Goal: Transaction & Acquisition: Purchase product/service

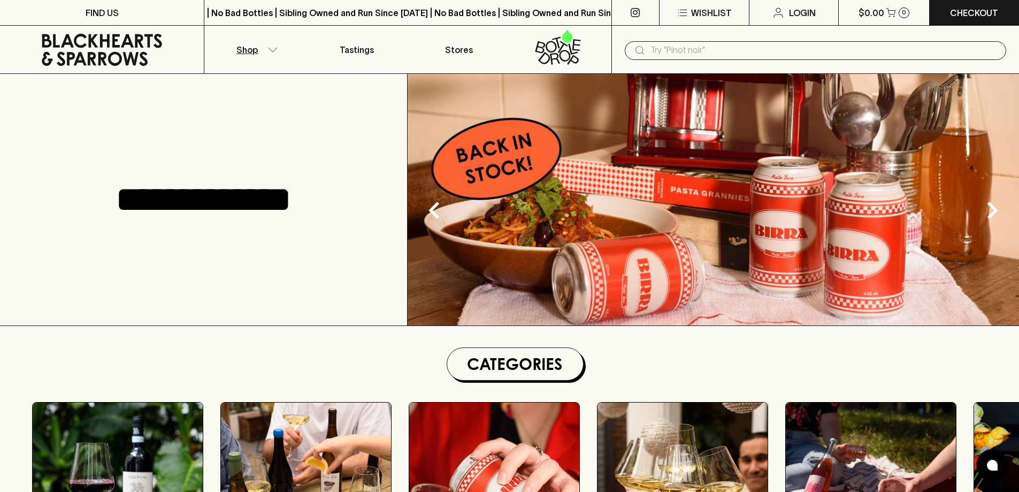
click at [272, 52] on icon "button" at bounding box center [272, 49] width 11 height 5
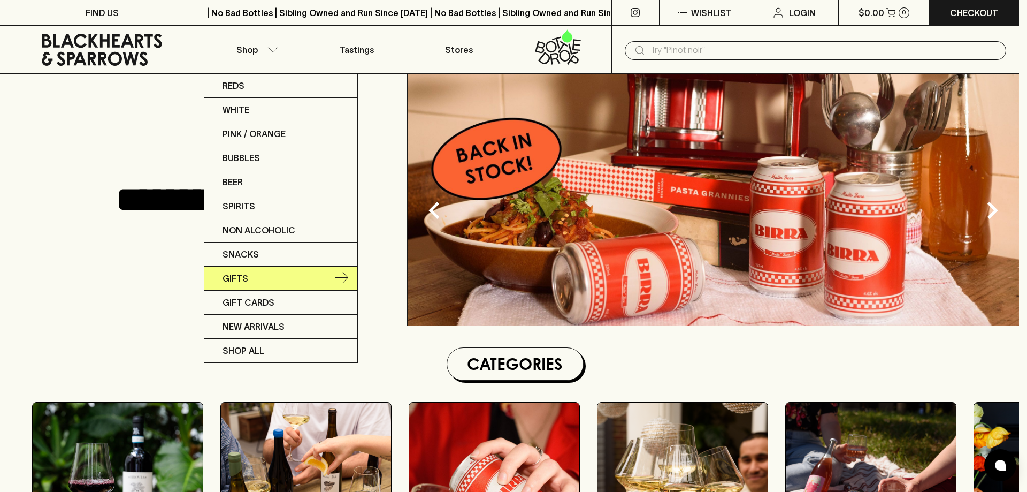
click at [234, 279] on p "Gifts" at bounding box center [236, 278] width 26 height 13
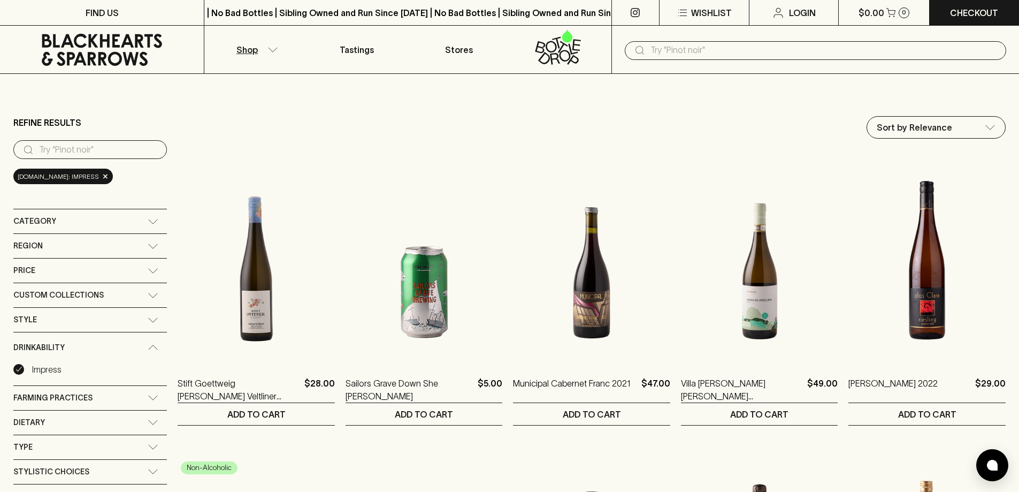
click at [79, 38] on icon at bounding box center [102, 50] width 188 height 32
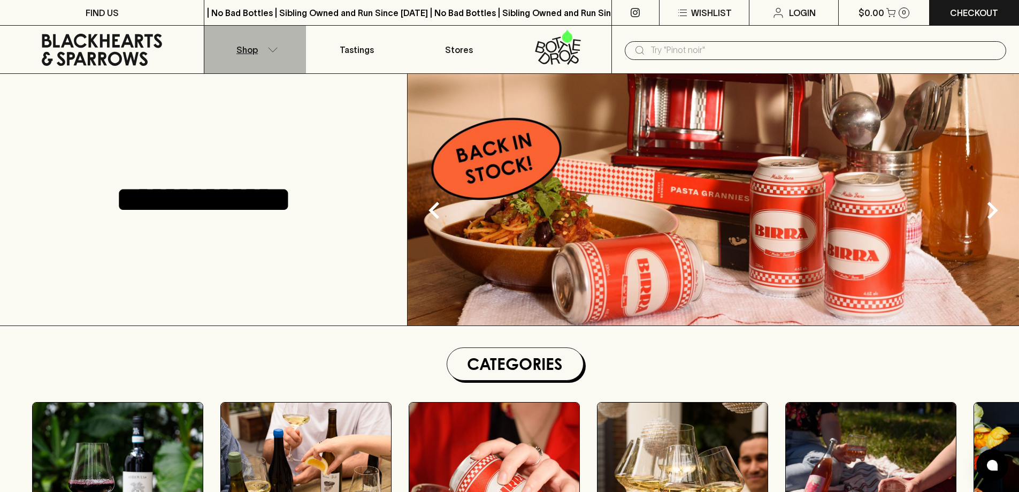
click at [271, 49] on icon "button" at bounding box center [272, 49] width 11 height 5
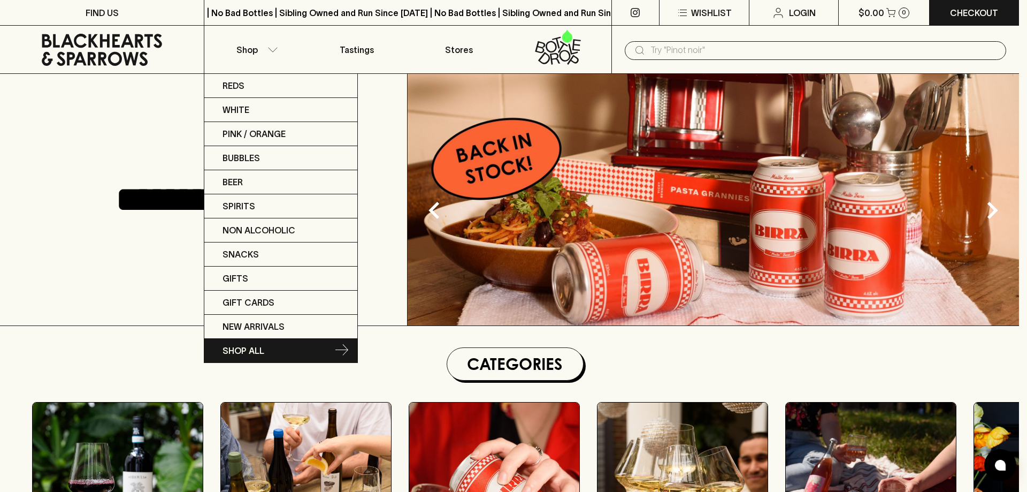
click at [237, 348] on p "SHOP ALL" at bounding box center [244, 350] width 42 height 13
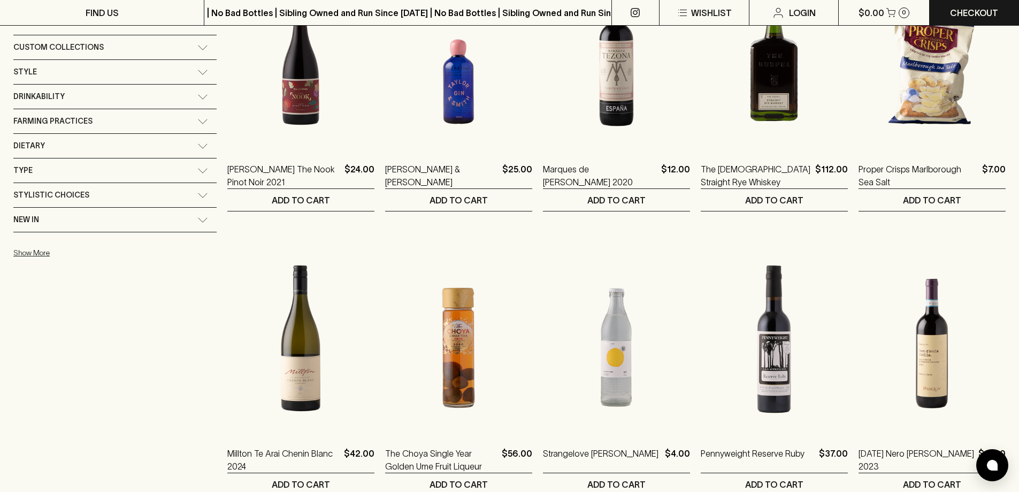
scroll to position [160, 0]
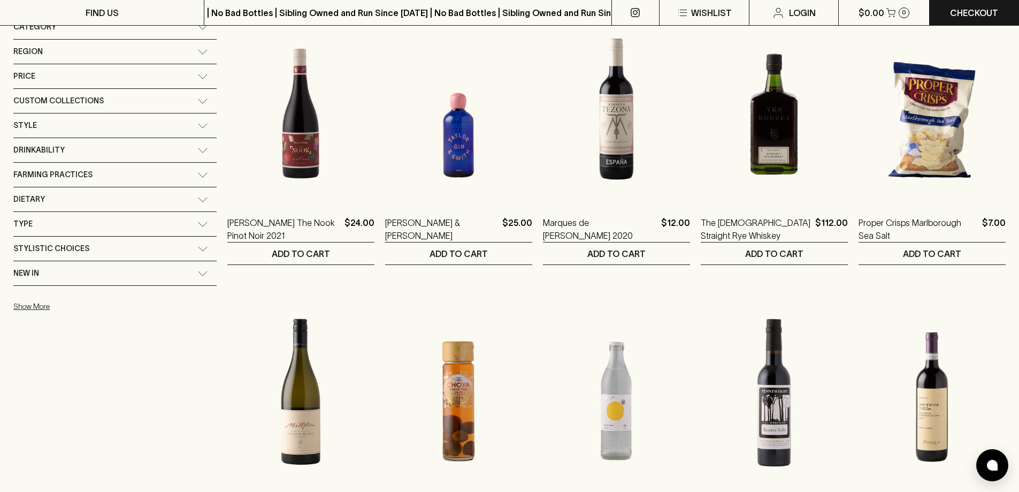
click at [197, 249] on icon at bounding box center [202, 248] width 11 height 5
click at [197, 249] on icon at bounding box center [202, 251] width 11 height 5
click at [198, 225] on icon at bounding box center [202, 223] width 9 height 4
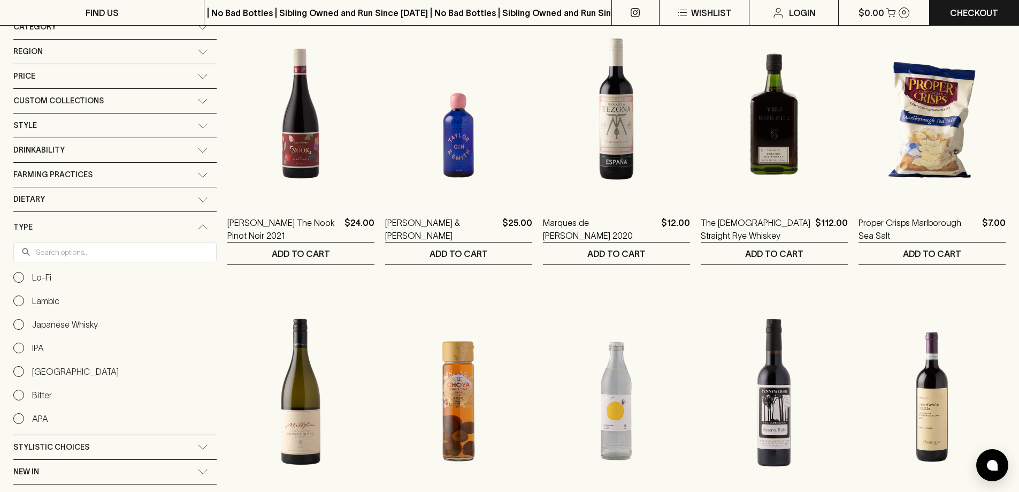
click at [197, 225] on icon at bounding box center [202, 226] width 11 height 5
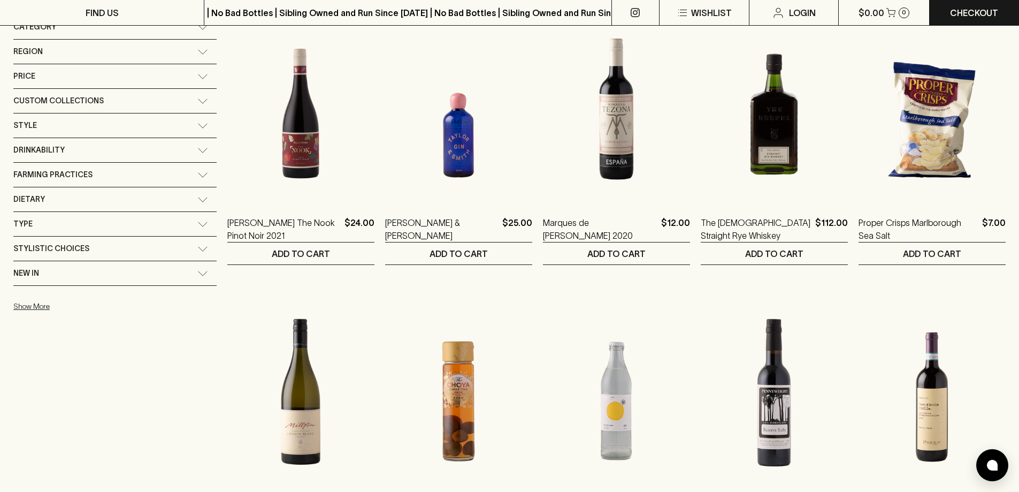
scroll to position [107, 0]
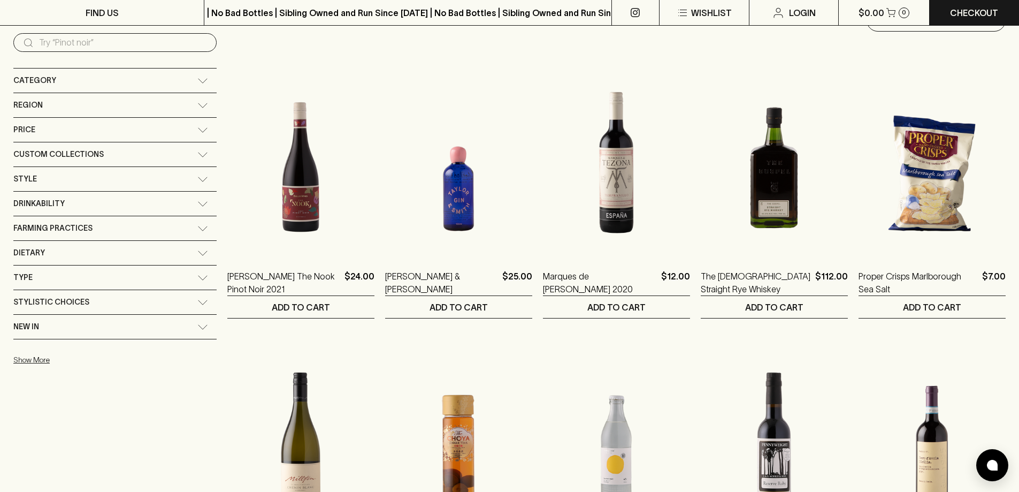
click at [197, 78] on icon at bounding box center [202, 80] width 11 height 5
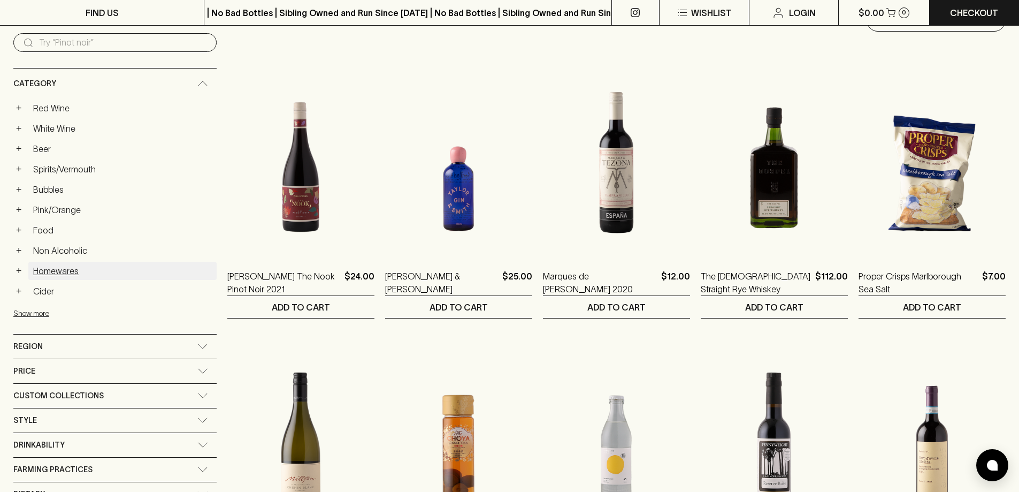
click at [62, 274] on link "Homewares" at bounding box center [122, 271] width 188 height 18
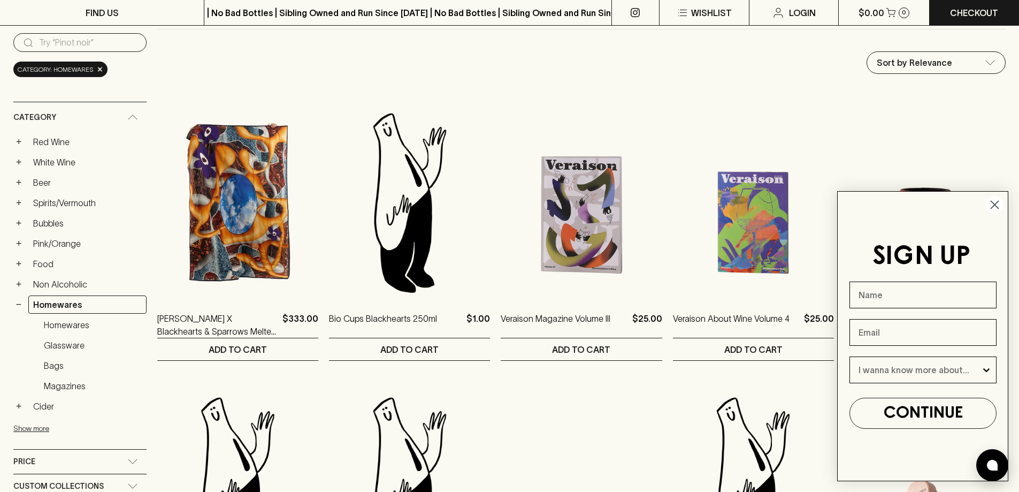
click at [995, 204] on icon "Close dialog" at bounding box center [994, 204] width 7 height 7
